Goal: Task Accomplishment & Management: Manage account settings

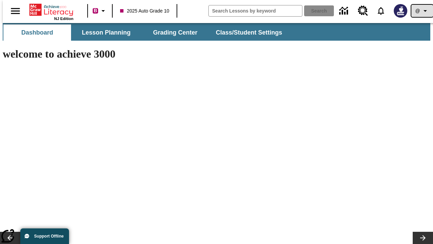
click at [421, 11] on icon "Profile/Settings" at bounding box center [425, 11] width 8 height 8
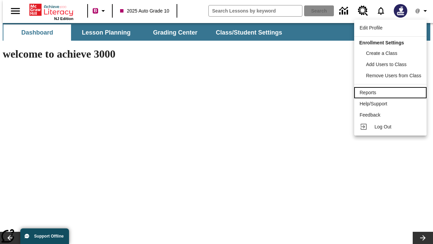
click at [391, 92] on div "Reports" at bounding box center [391, 92] width 62 height 7
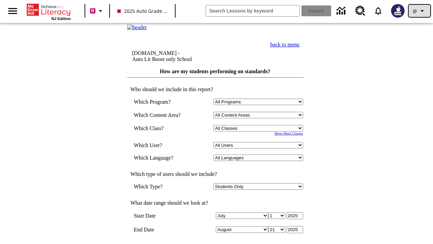
click at [419, 11] on icon "Profile/Settings" at bounding box center [422, 11] width 8 height 8
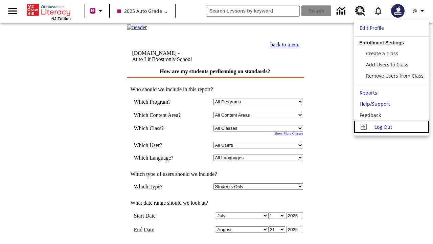
click at [391, 127] on span "Log Out" at bounding box center [383, 126] width 18 height 6
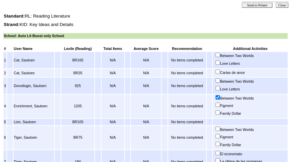
scroll to position [205, 0]
